Goal: Navigation & Orientation: Find specific page/section

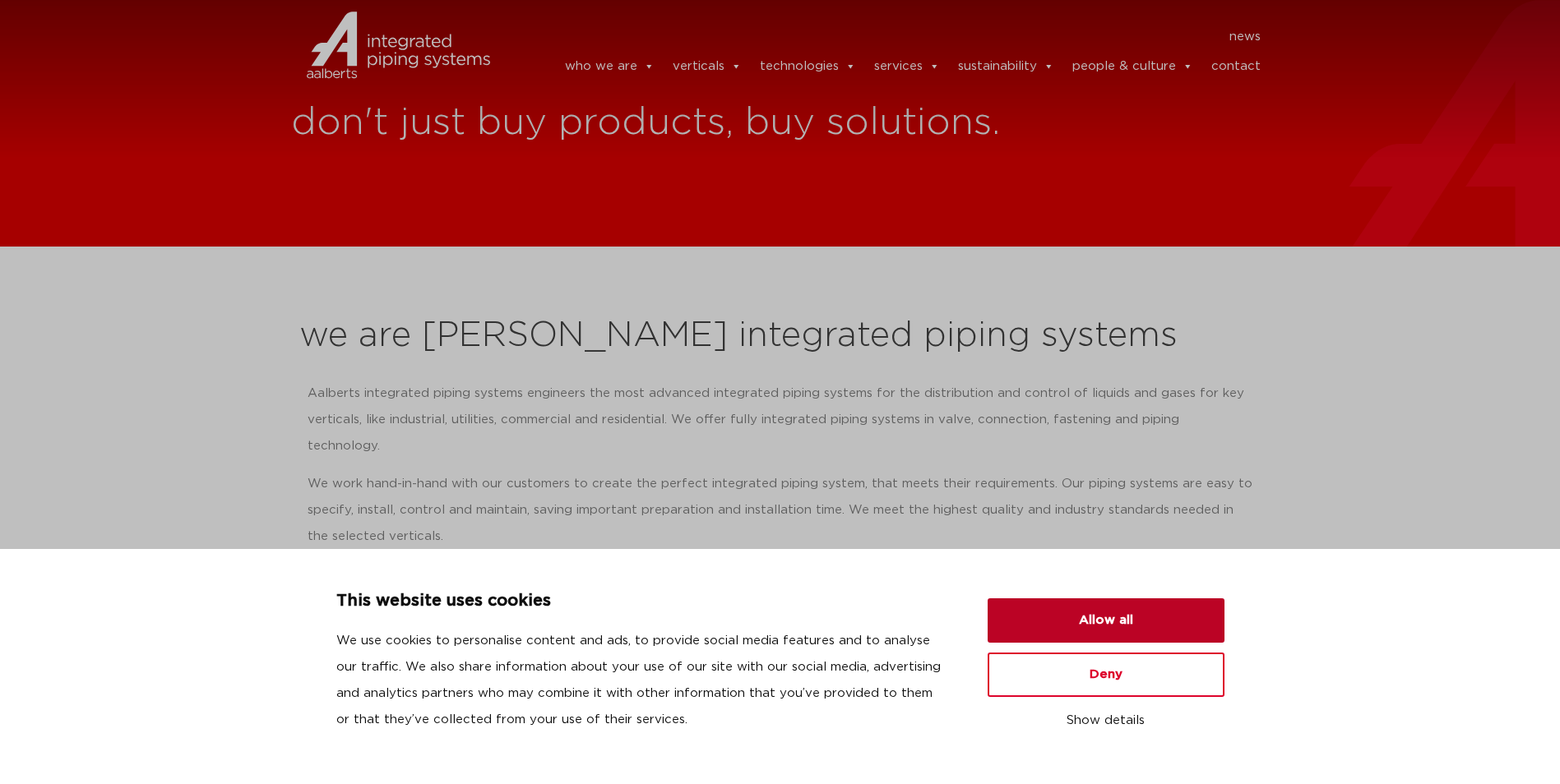
click at [1071, 618] on button "Allow all" at bounding box center [1105, 621] width 237 height 44
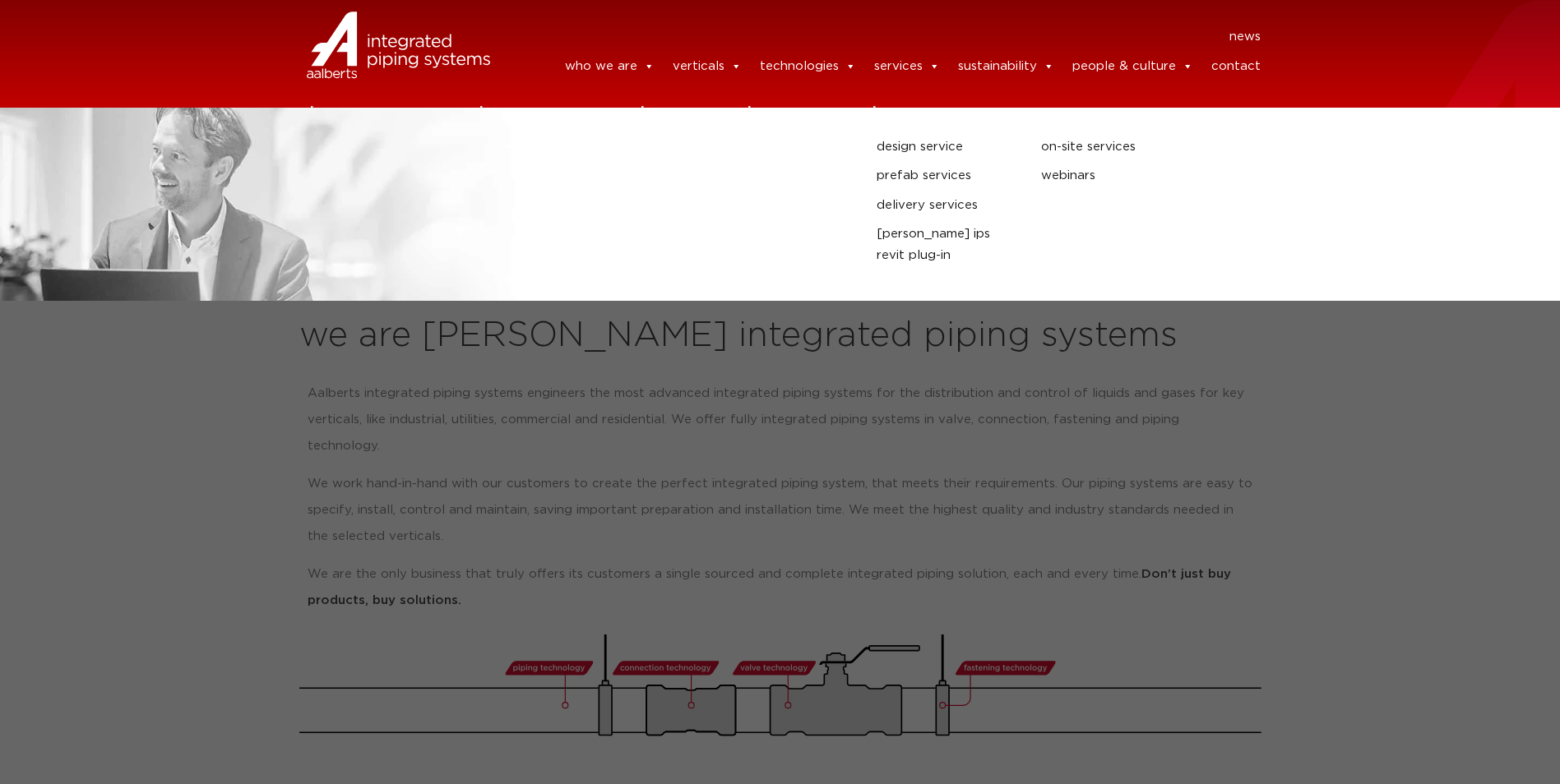
click at [921, 69] on link "services" at bounding box center [907, 67] width 66 height 33
